Goal: Check status: Check status

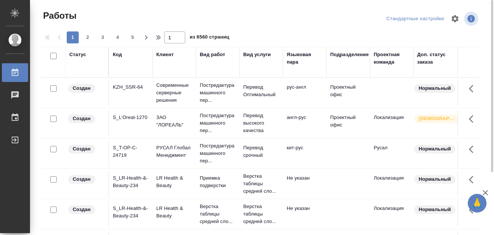
click at [115, 55] on div "Код" at bounding box center [117, 54] width 9 height 7
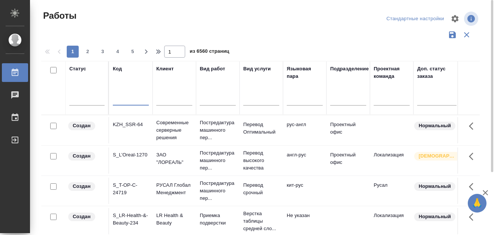
paste input "S_SNF-6678"
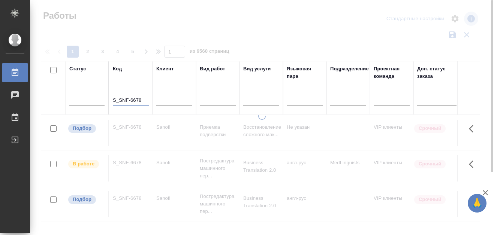
type input "S_SNF-6678"
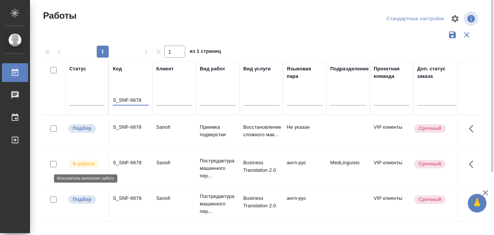
scroll to position [37, 0]
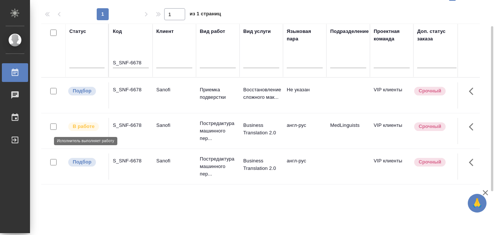
click at [86, 128] on p "В работе" at bounding box center [84, 126] width 22 height 7
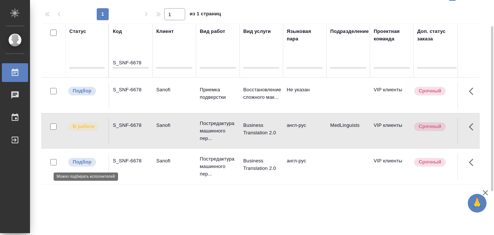
click at [78, 161] on p "Подбор" at bounding box center [82, 161] width 19 height 7
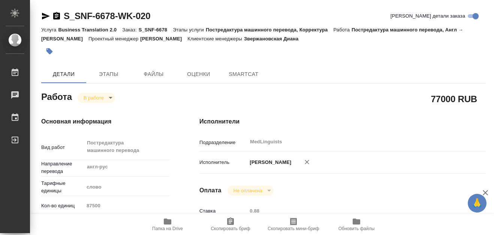
type textarea "x"
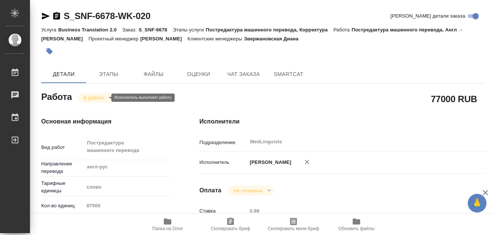
type textarea "x"
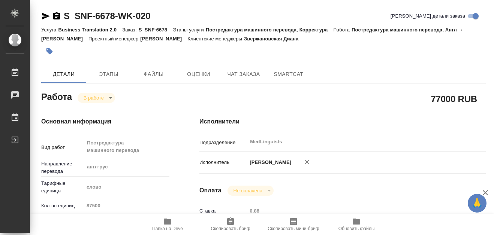
type textarea "x"
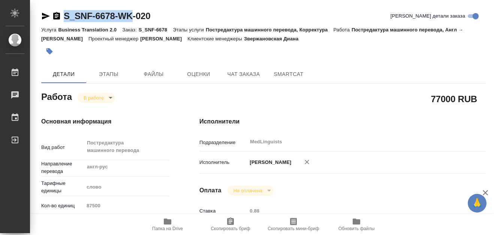
drag, startPoint x: 62, startPoint y: 7, endPoint x: 130, endPoint y: 15, distance: 68.3
copy link "S_SNF-6678-WK"
click at [169, 222] on icon "button" at bounding box center [167, 222] width 7 height 6
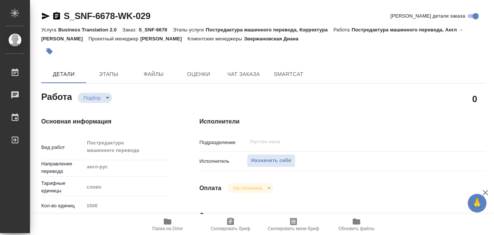
type textarea "x"
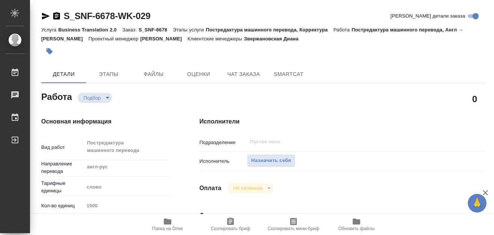
type textarea "x"
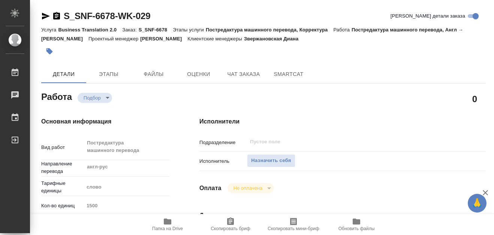
scroll to position [37, 0]
